Goal: Information Seeking & Learning: Learn about a topic

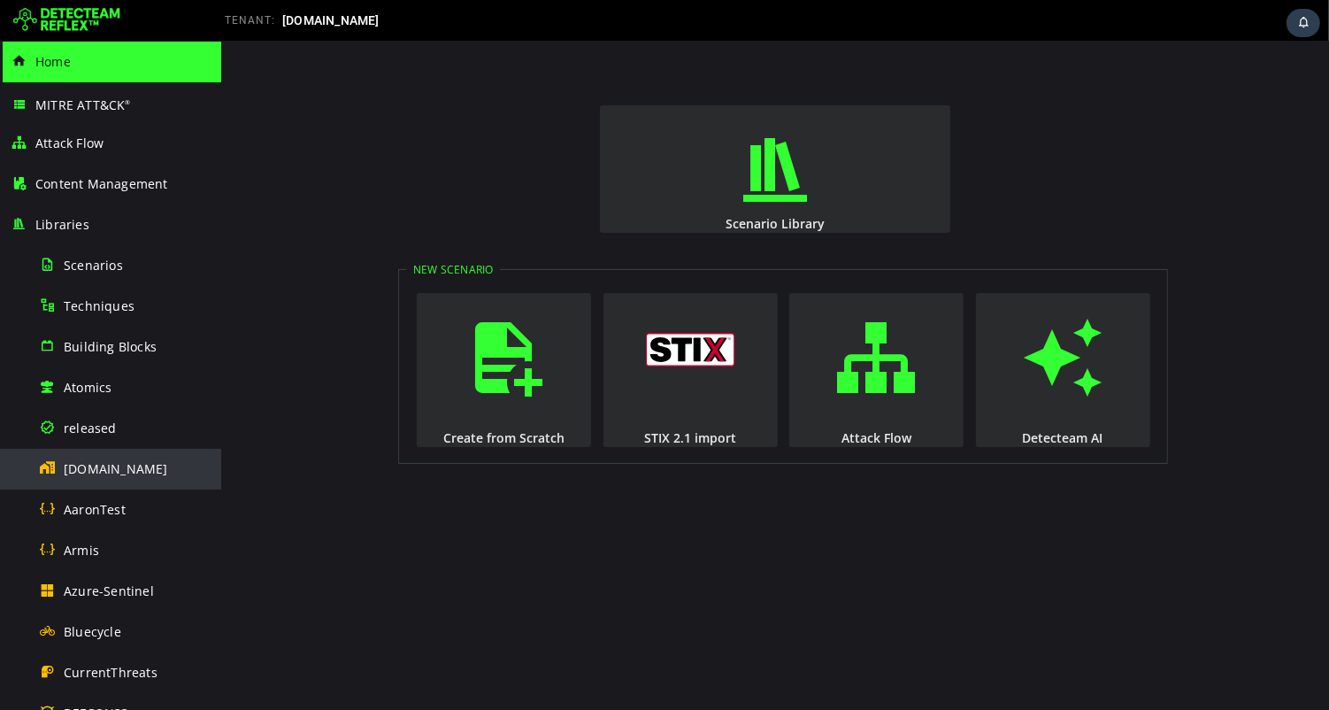
click at [94, 469] on span "[DOMAIN_NAME]" at bounding box center [116, 468] width 104 height 17
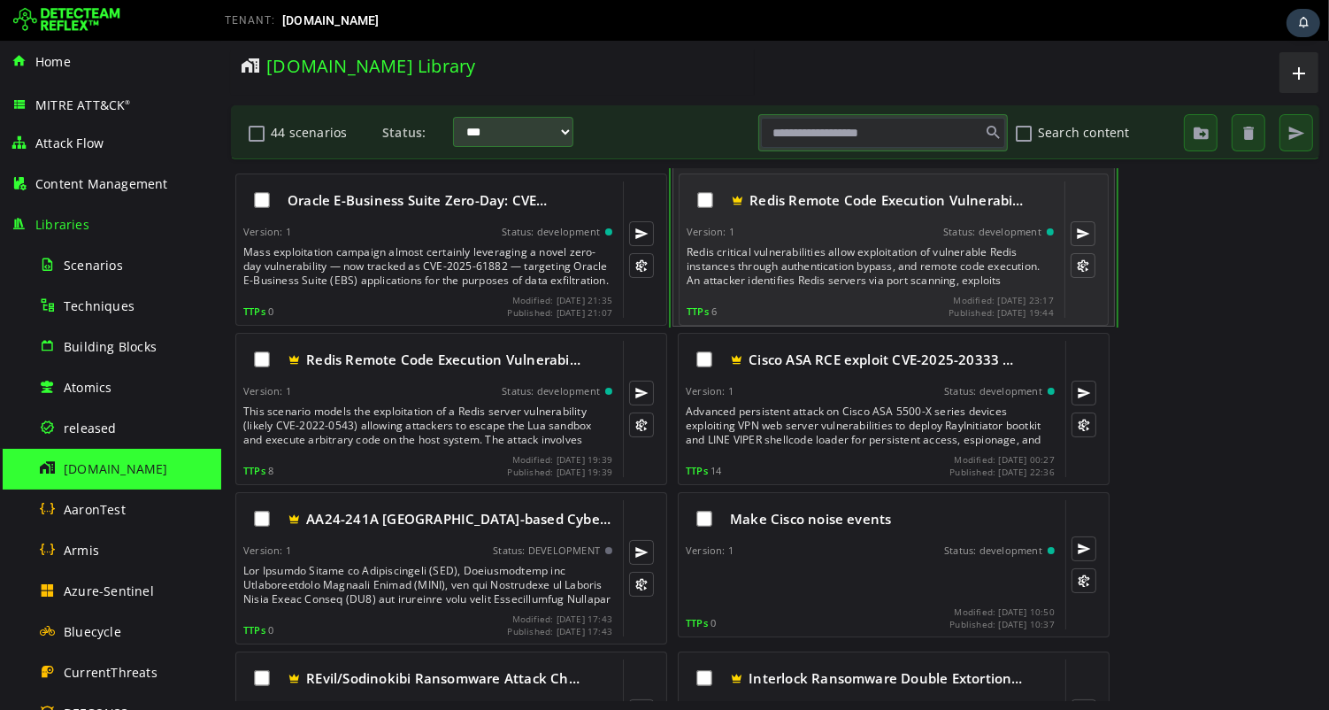
click at [828, 263] on div "Redis critical vulnerabilities allow exploitation of vulnerable Redis instances…" at bounding box center [871, 266] width 371 height 42
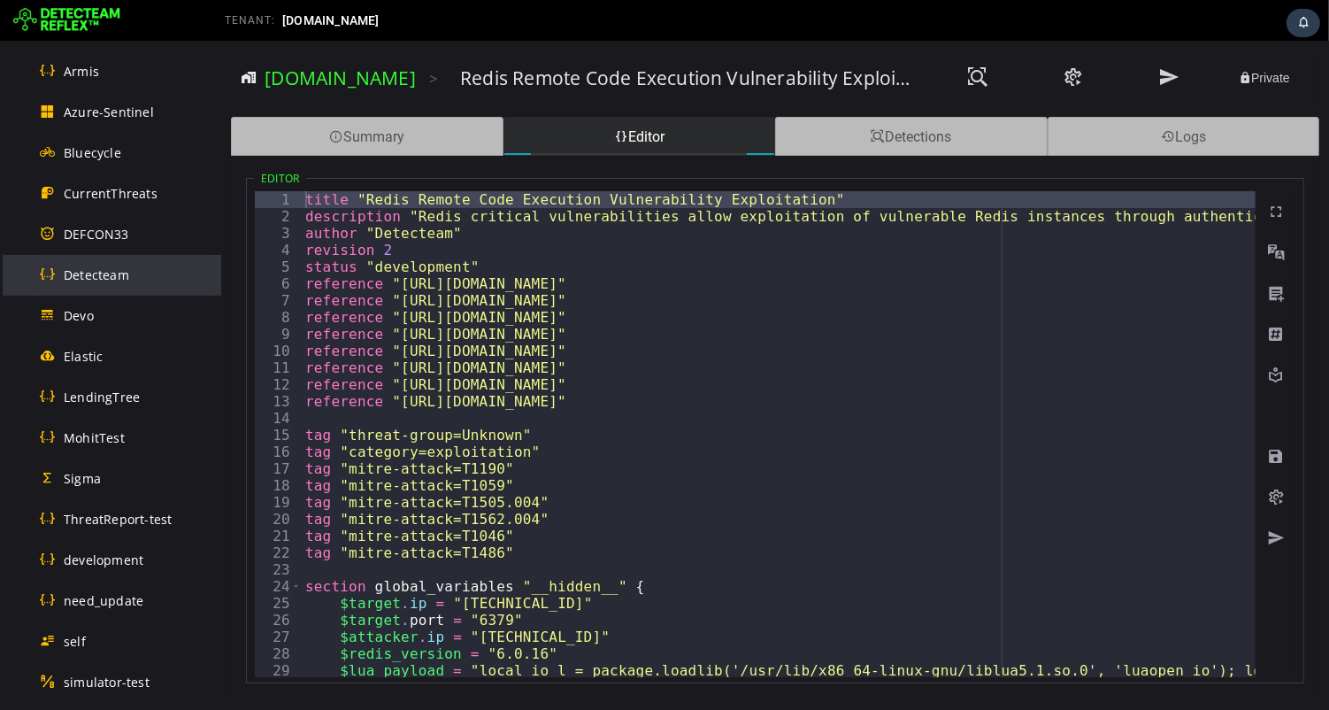
scroll to position [1001, 0]
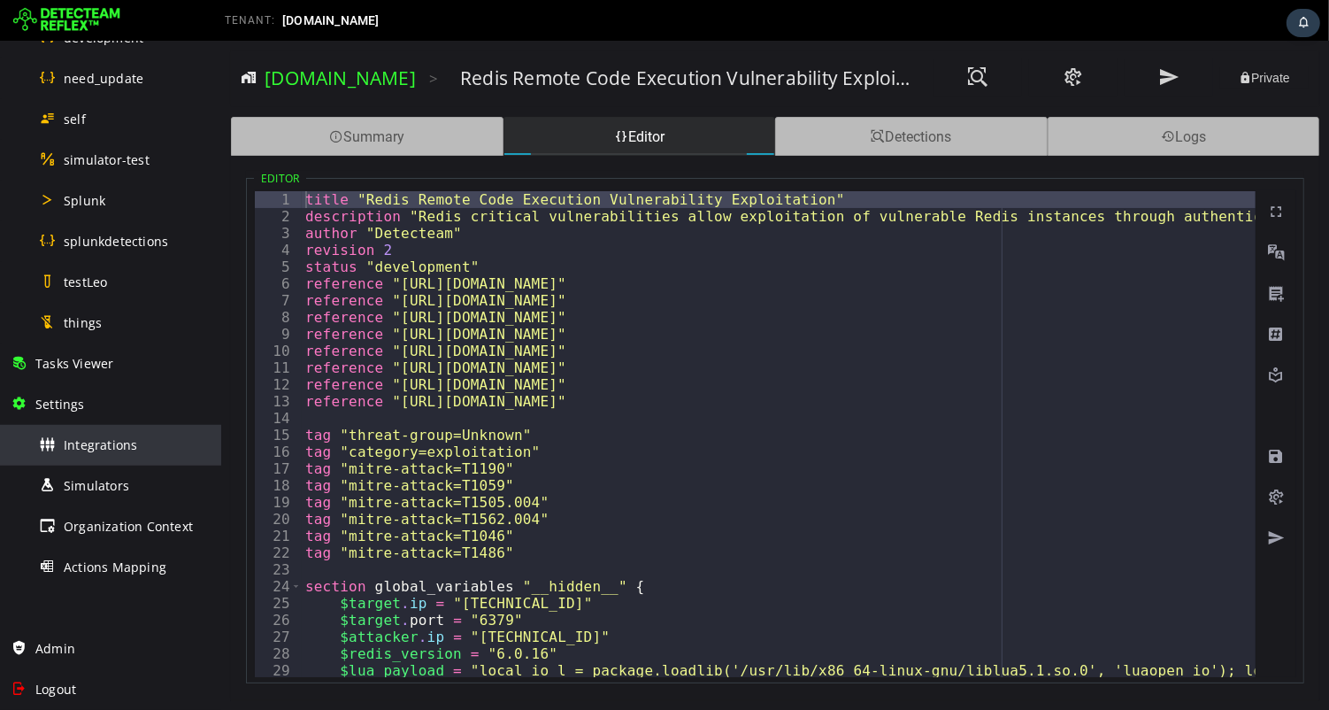
click at [104, 447] on span "Integrations" at bounding box center [100, 444] width 73 height 17
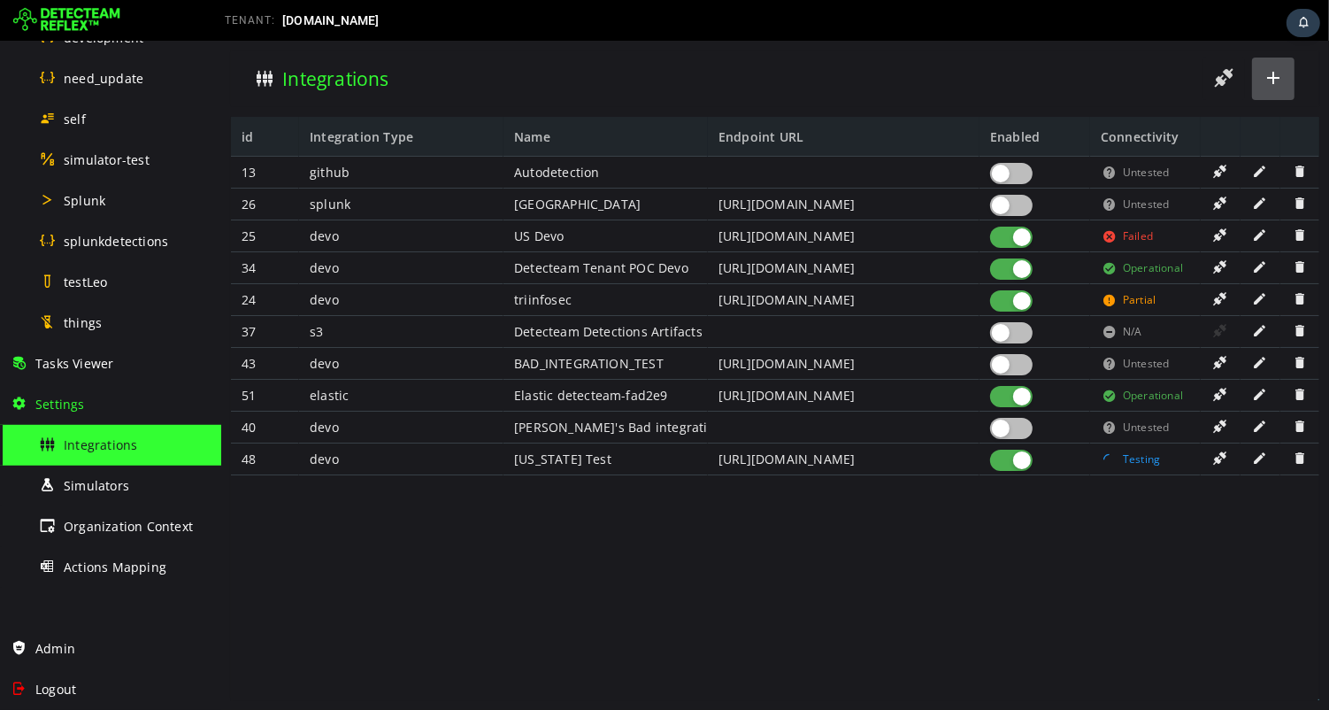
click at [1276, 78] on span at bounding box center [1272, 78] width 21 height 24
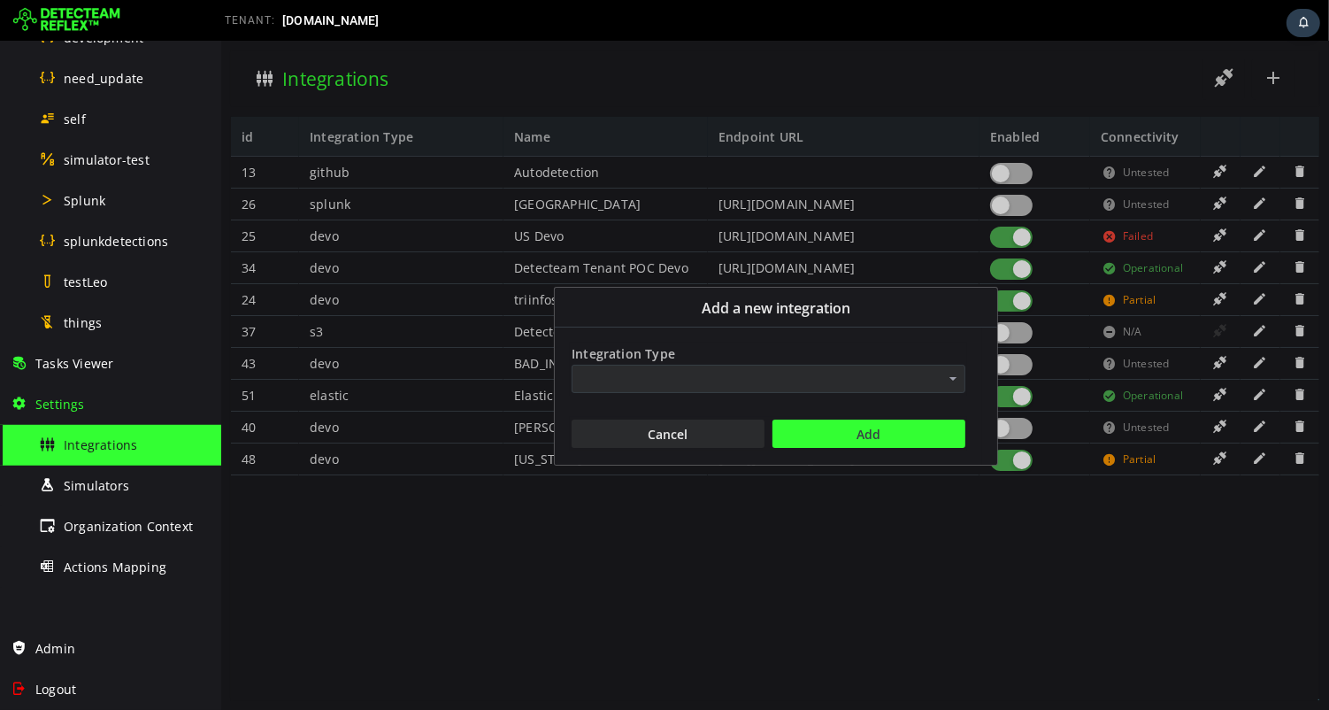
click at [945, 381] on span "Add a new Integration" at bounding box center [952, 379] width 25 height 28
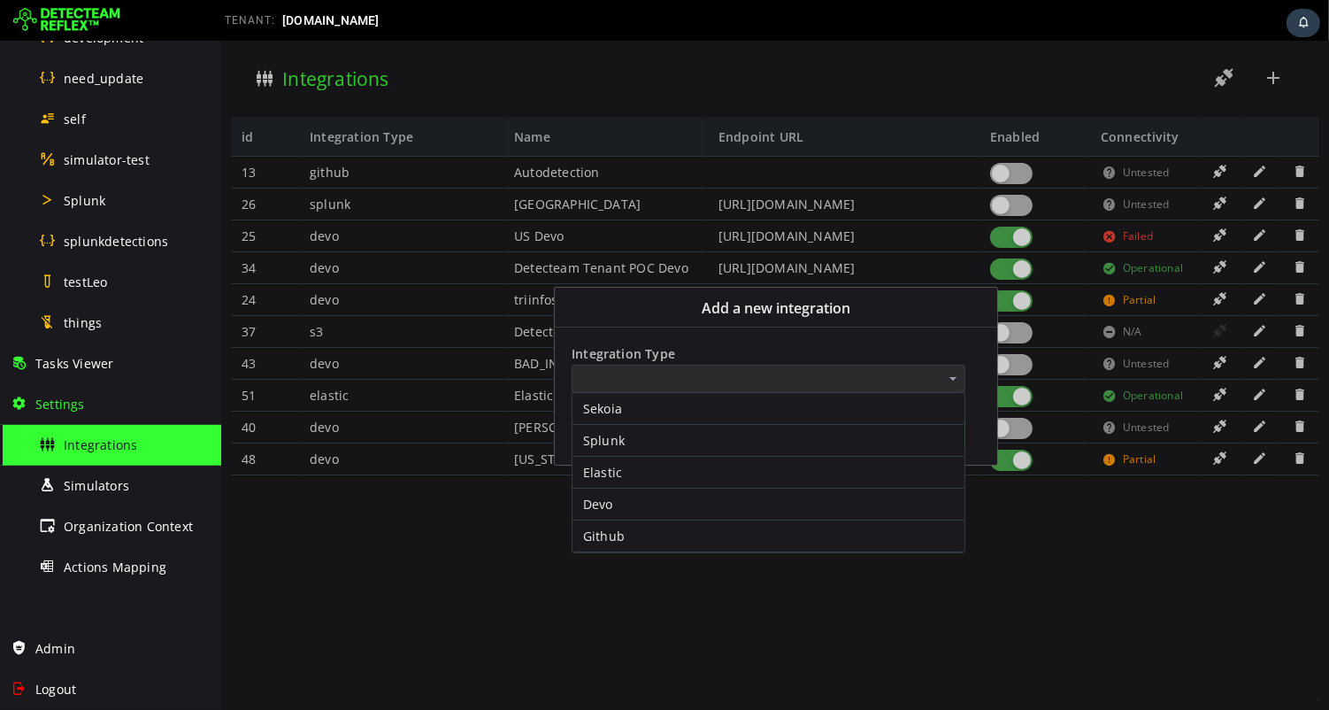
click at [892, 301] on div "Add a new integration" at bounding box center [775, 307] width 442 height 39
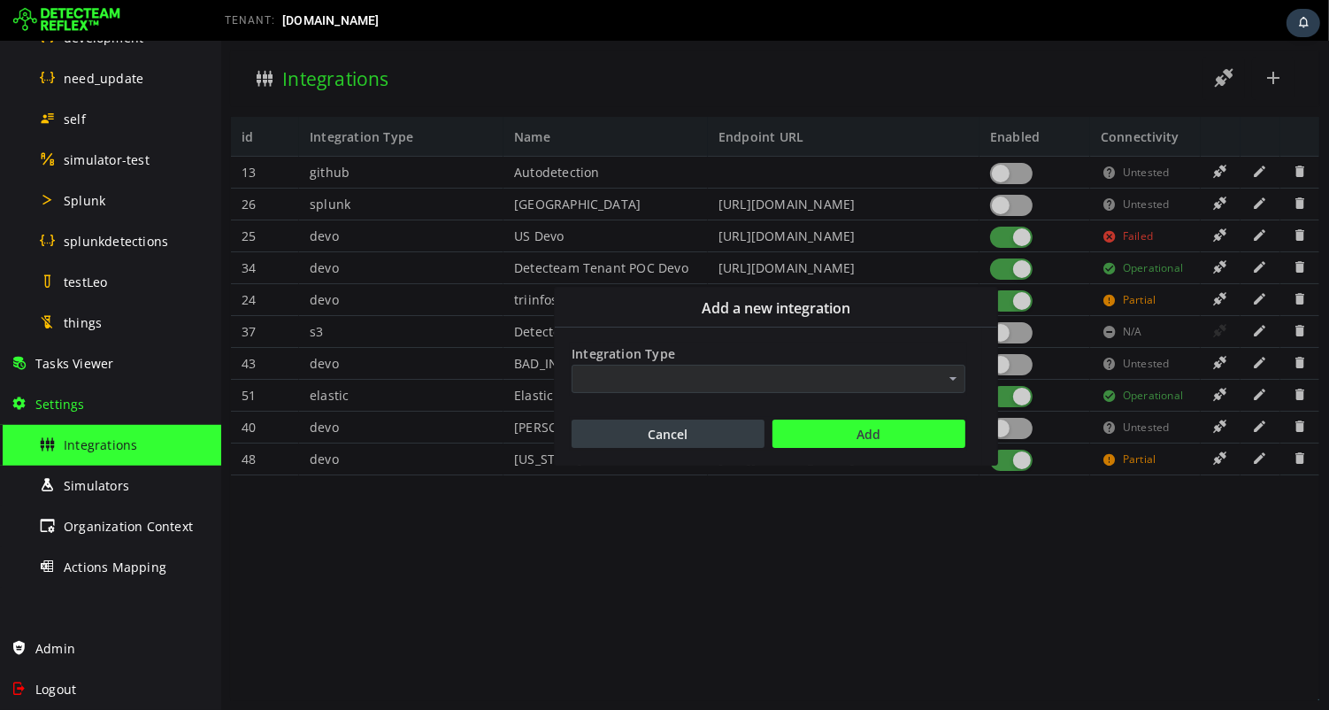
click at [689, 439] on button "Cancel" at bounding box center [667, 433] width 193 height 28
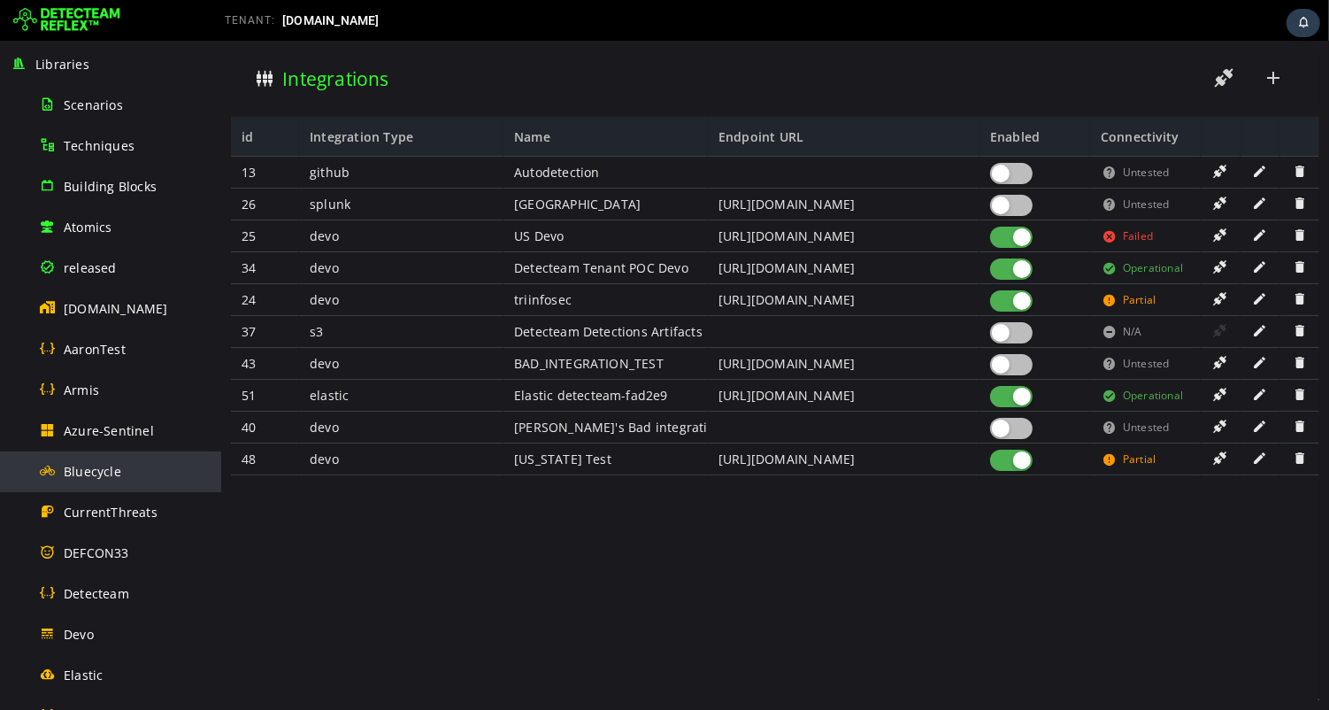
scroll to position [145, 0]
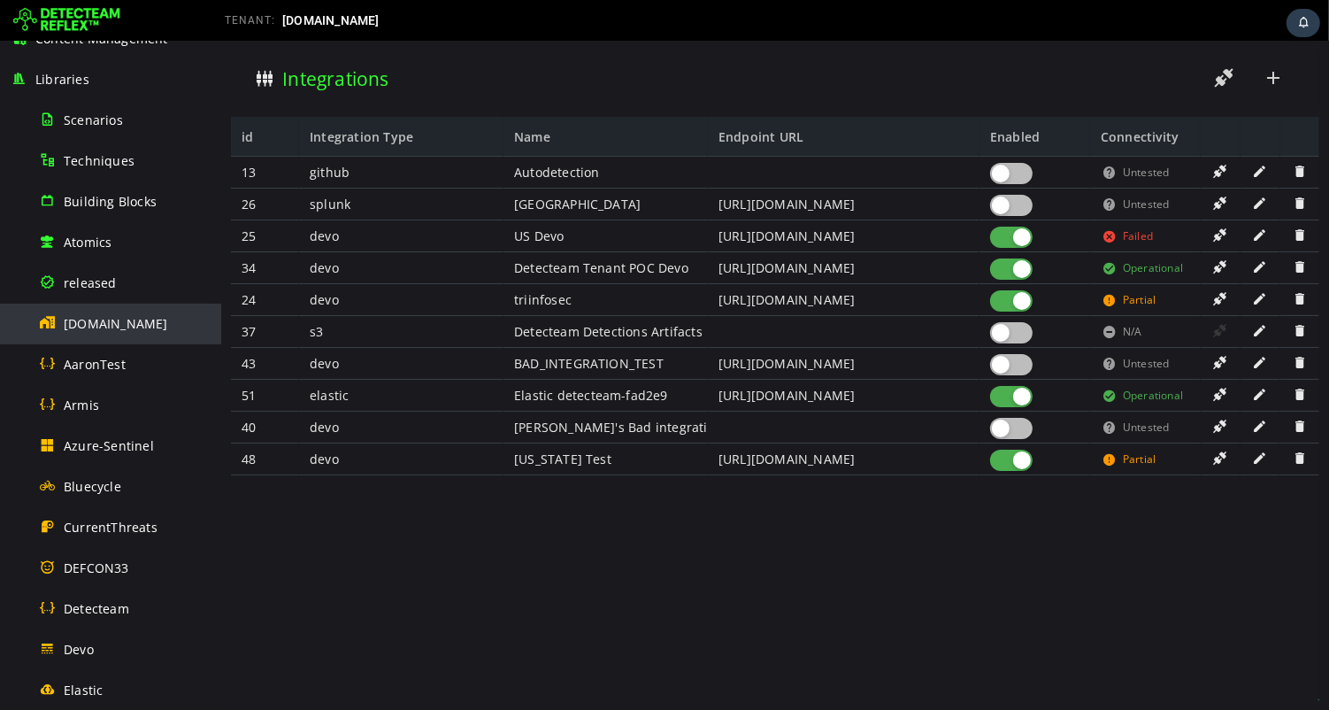
click at [100, 326] on span "[DOMAIN_NAME]" at bounding box center [116, 323] width 104 height 17
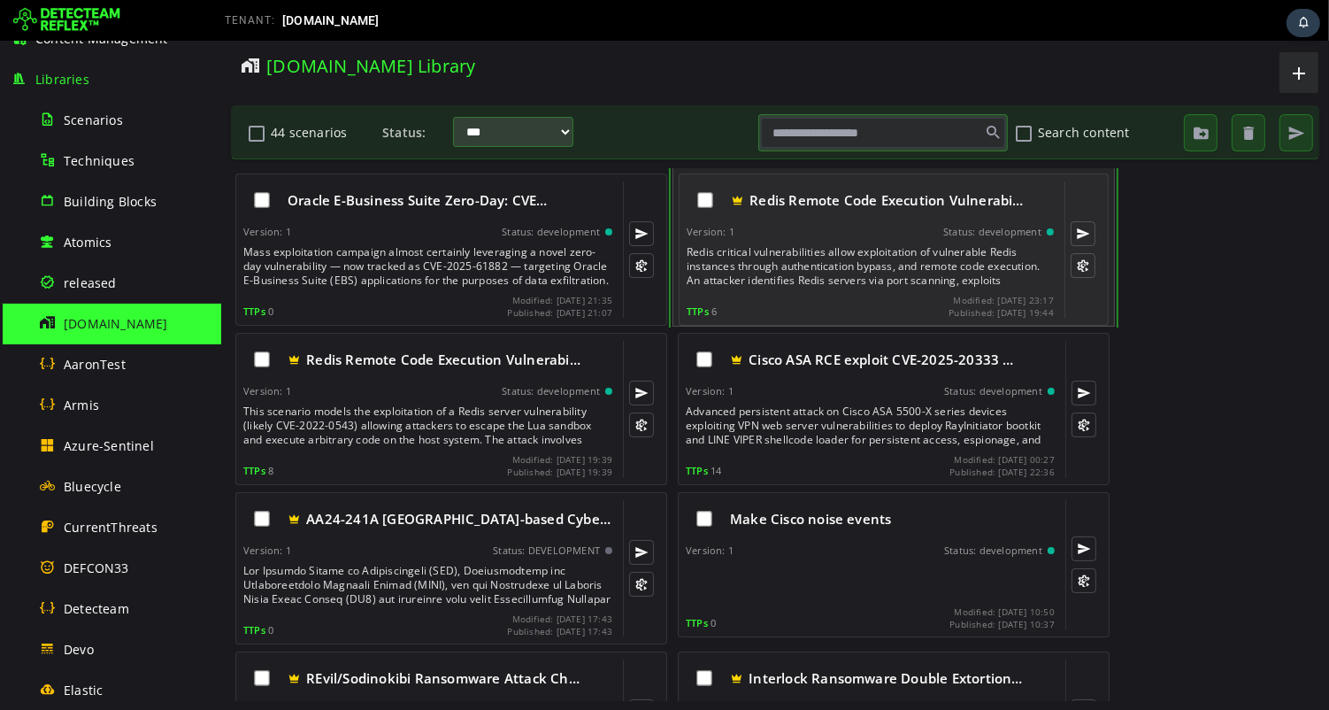
click at [860, 250] on div "Redis critical vulnerabilities allow exploitation of vulnerable Redis instances…" at bounding box center [871, 266] width 371 height 42
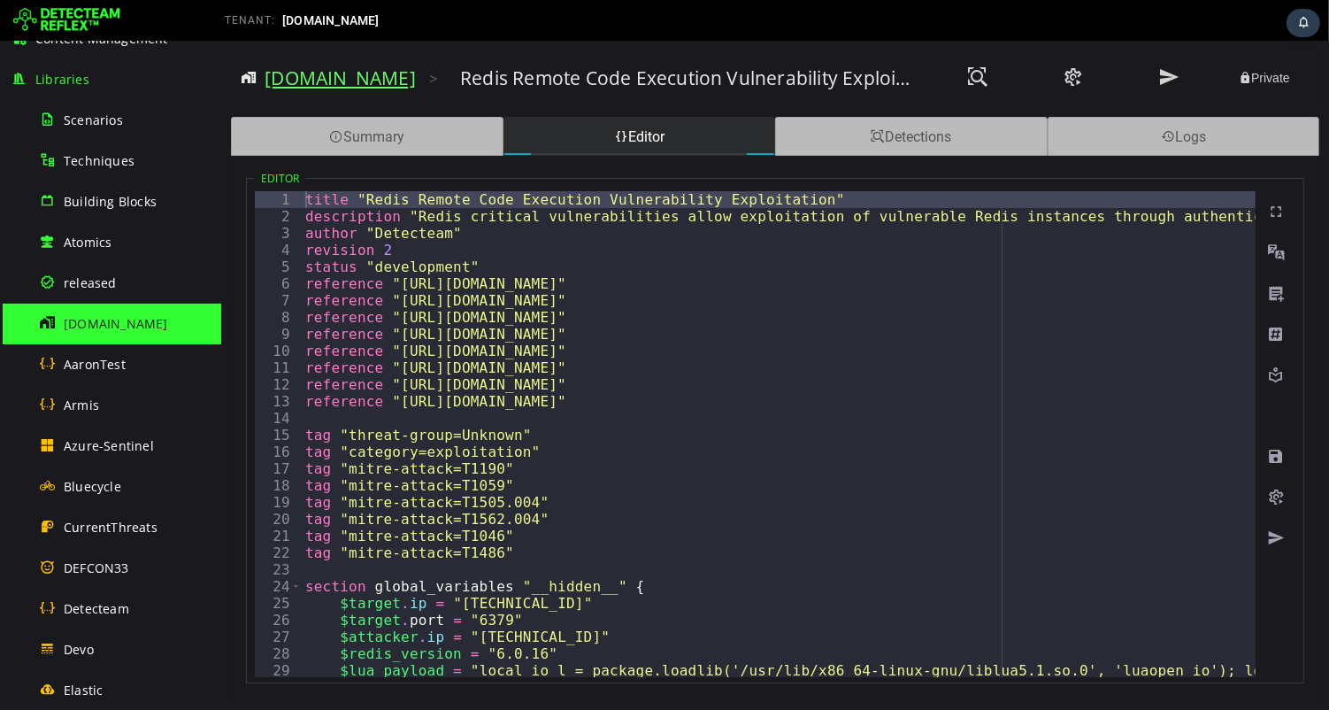
click at [303, 84] on link "[DOMAIN_NAME]" at bounding box center [339, 77] width 151 height 25
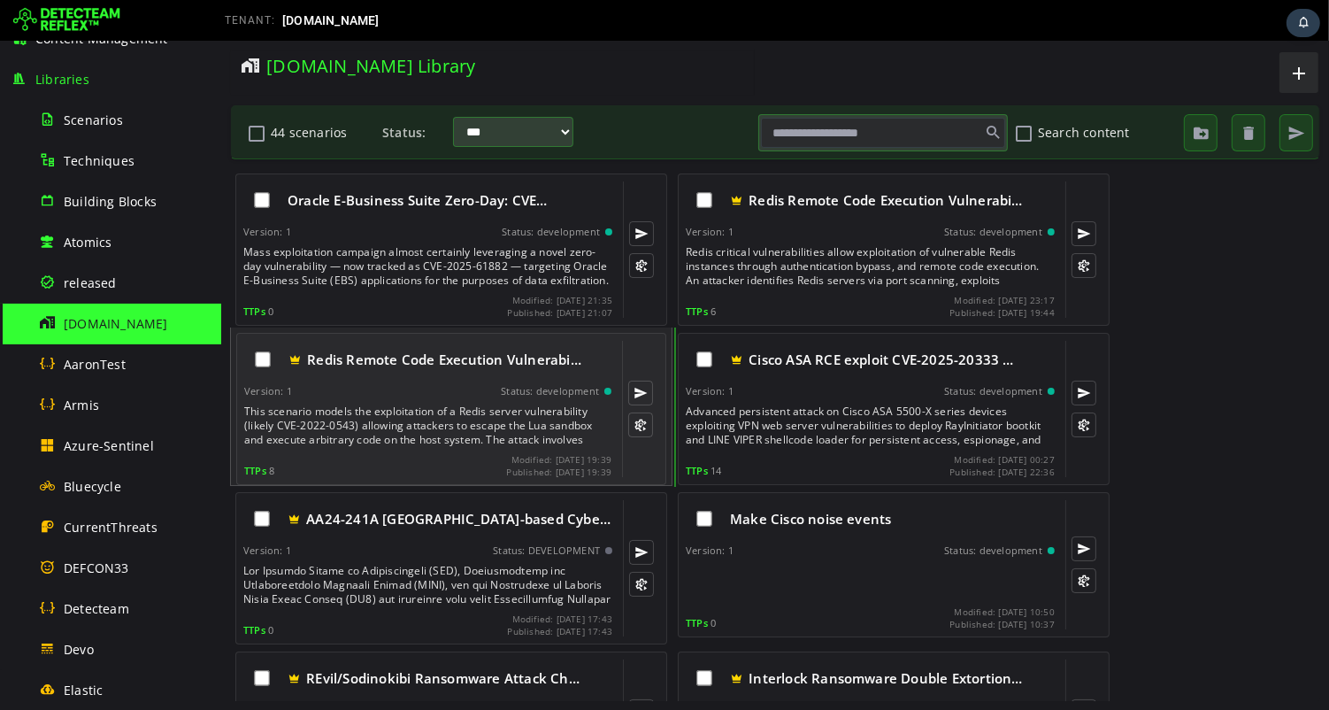
click at [387, 411] on div "This scenario models the exploitation of a Redis server vulnerability (likely C…" at bounding box center [428, 425] width 371 height 42
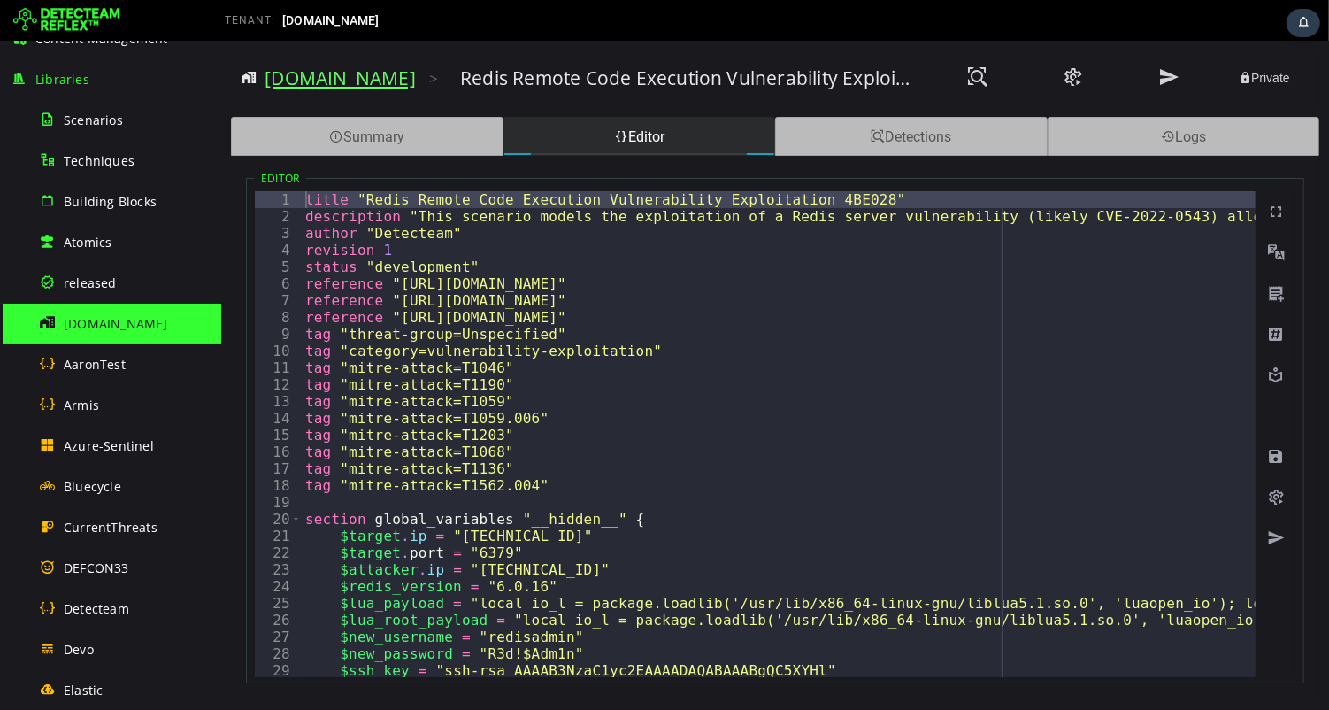
click at [330, 83] on link "[DOMAIN_NAME]" at bounding box center [339, 77] width 151 height 25
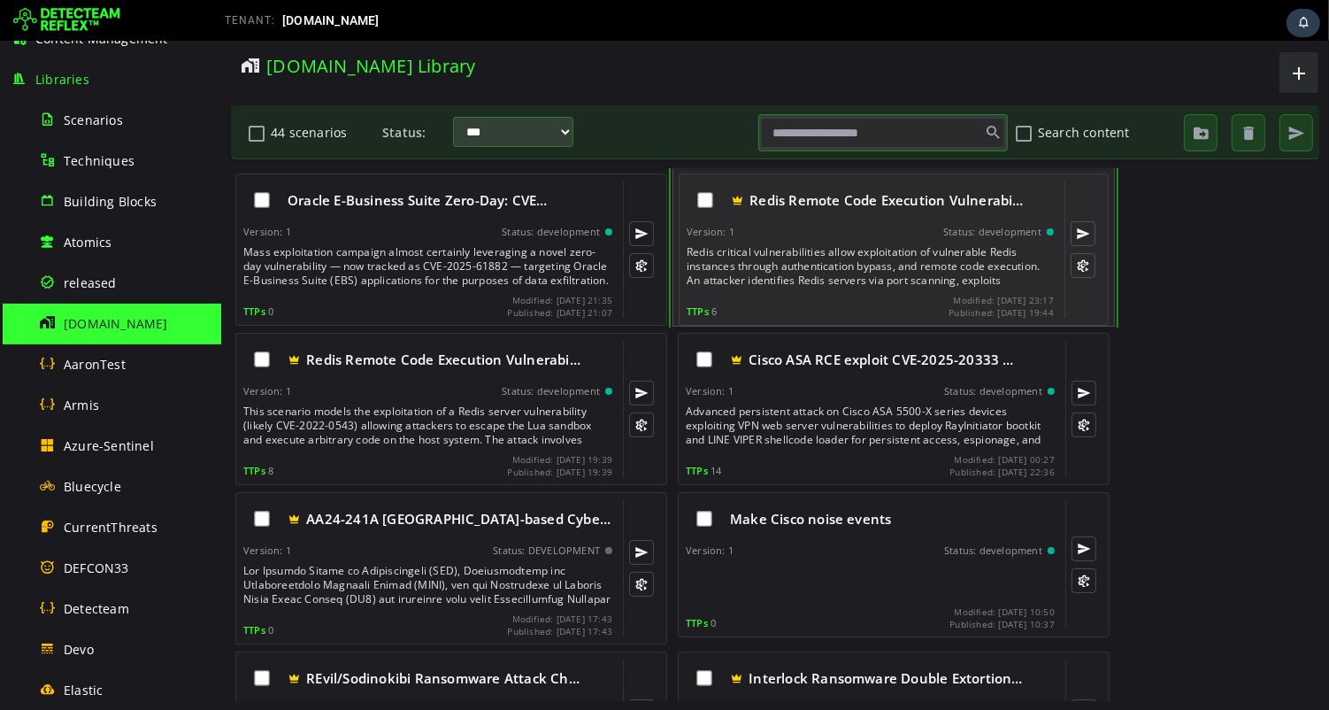
click at [891, 245] on div "Redis critical vulnerabilities allow exploitation of vulnerable Redis instances…" at bounding box center [871, 266] width 371 height 42
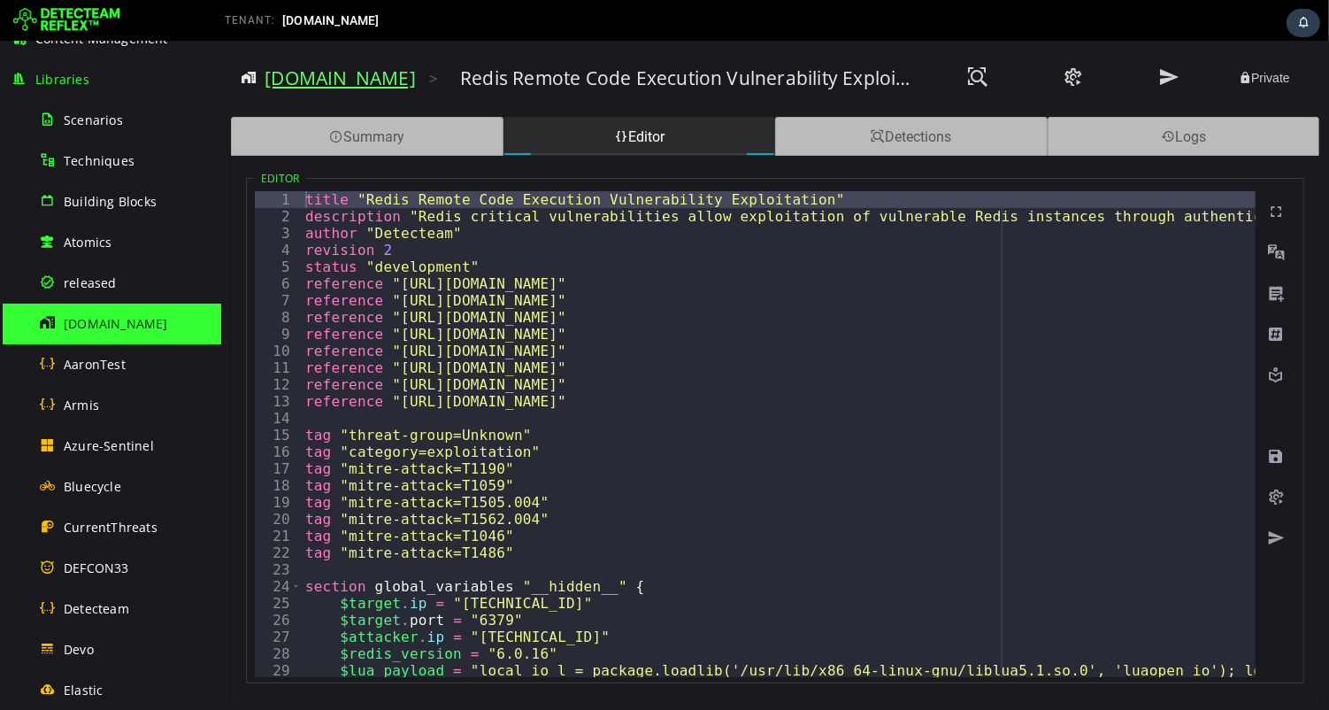
click at [337, 77] on link "[DOMAIN_NAME]" at bounding box center [339, 77] width 151 height 25
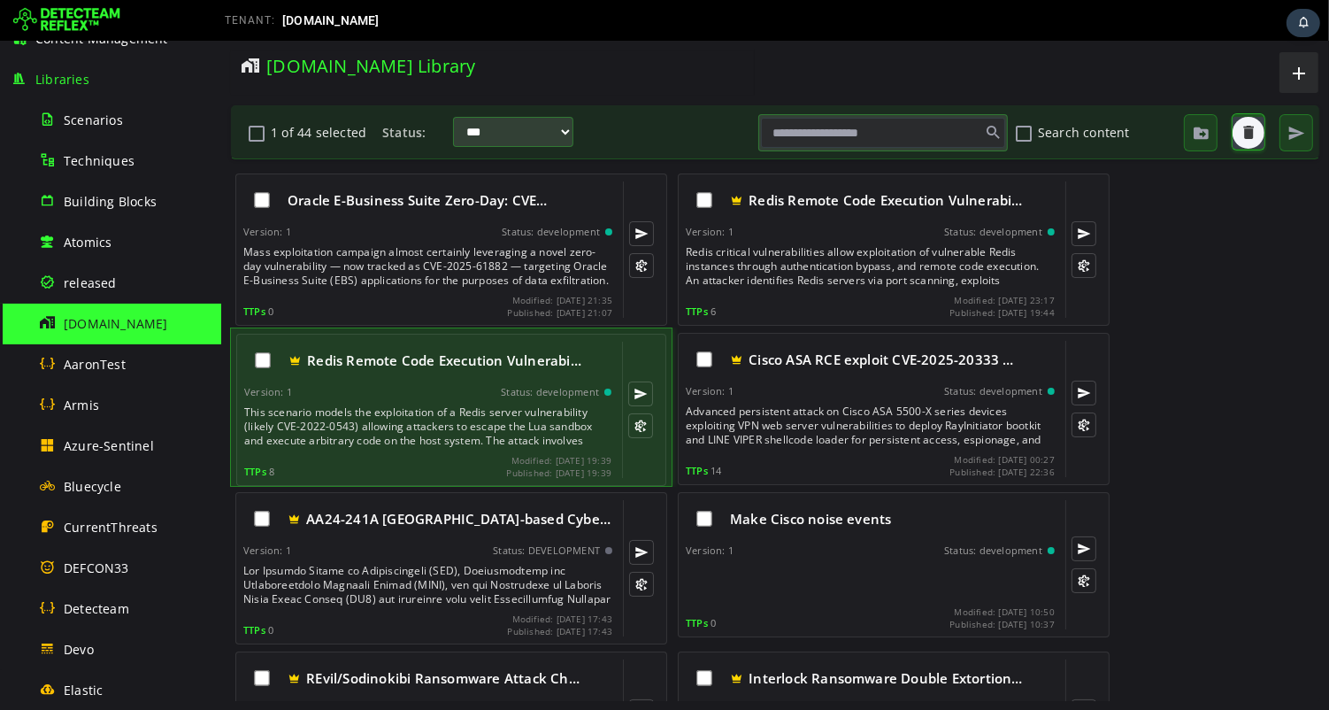
click at [1244, 134] on span "button" at bounding box center [1248, 133] width 18 height 18
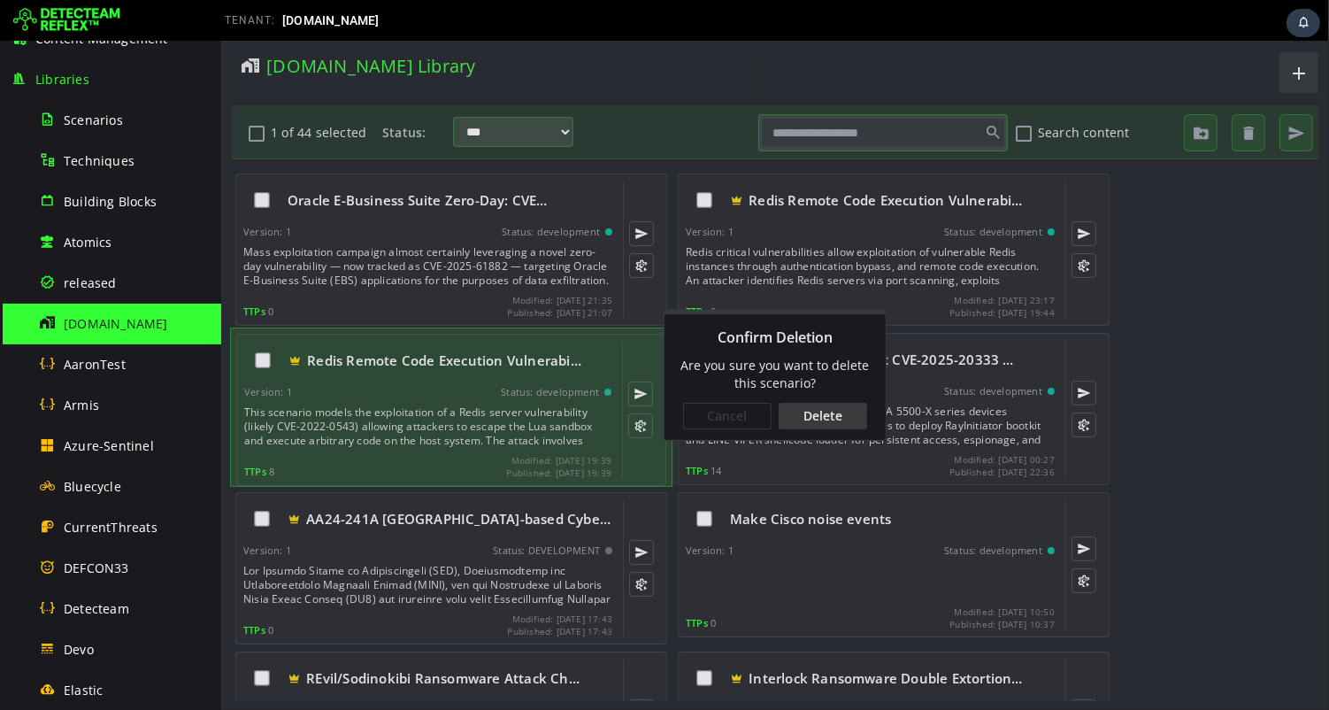
click at [831, 415] on div "Delete" at bounding box center [822, 416] width 88 height 27
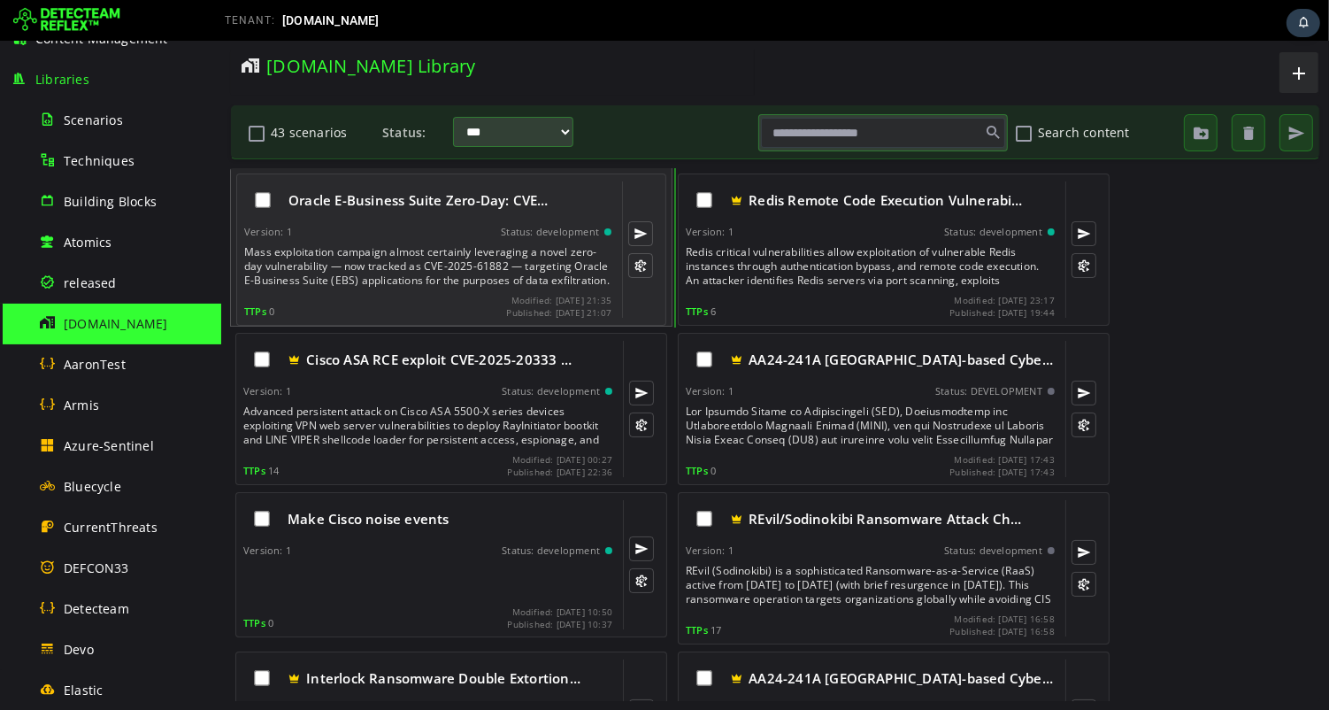
click at [377, 265] on div "Mass exploitation campaign almost certainly leveraging a novel zero-day vulnera…" at bounding box center [428, 266] width 371 height 42
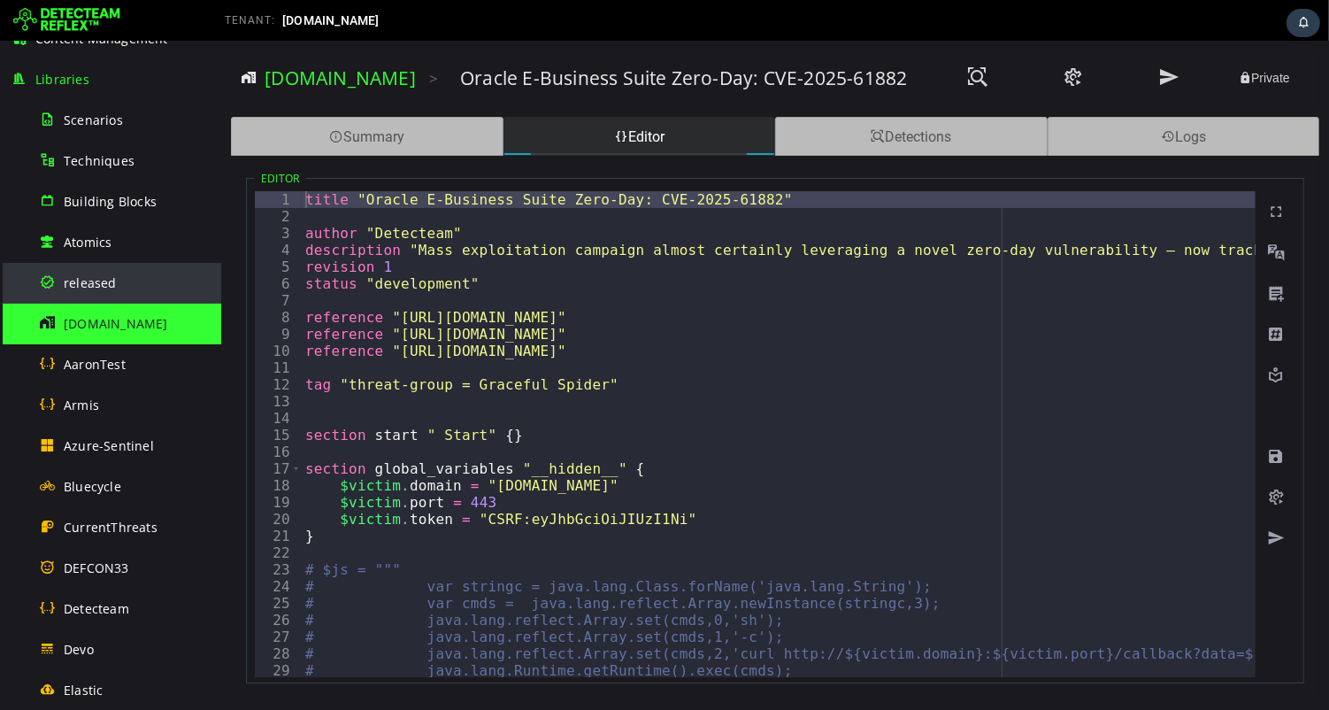
click at [102, 279] on span "released" at bounding box center [90, 282] width 53 height 17
